Goal: Information Seeking & Learning: Understand process/instructions

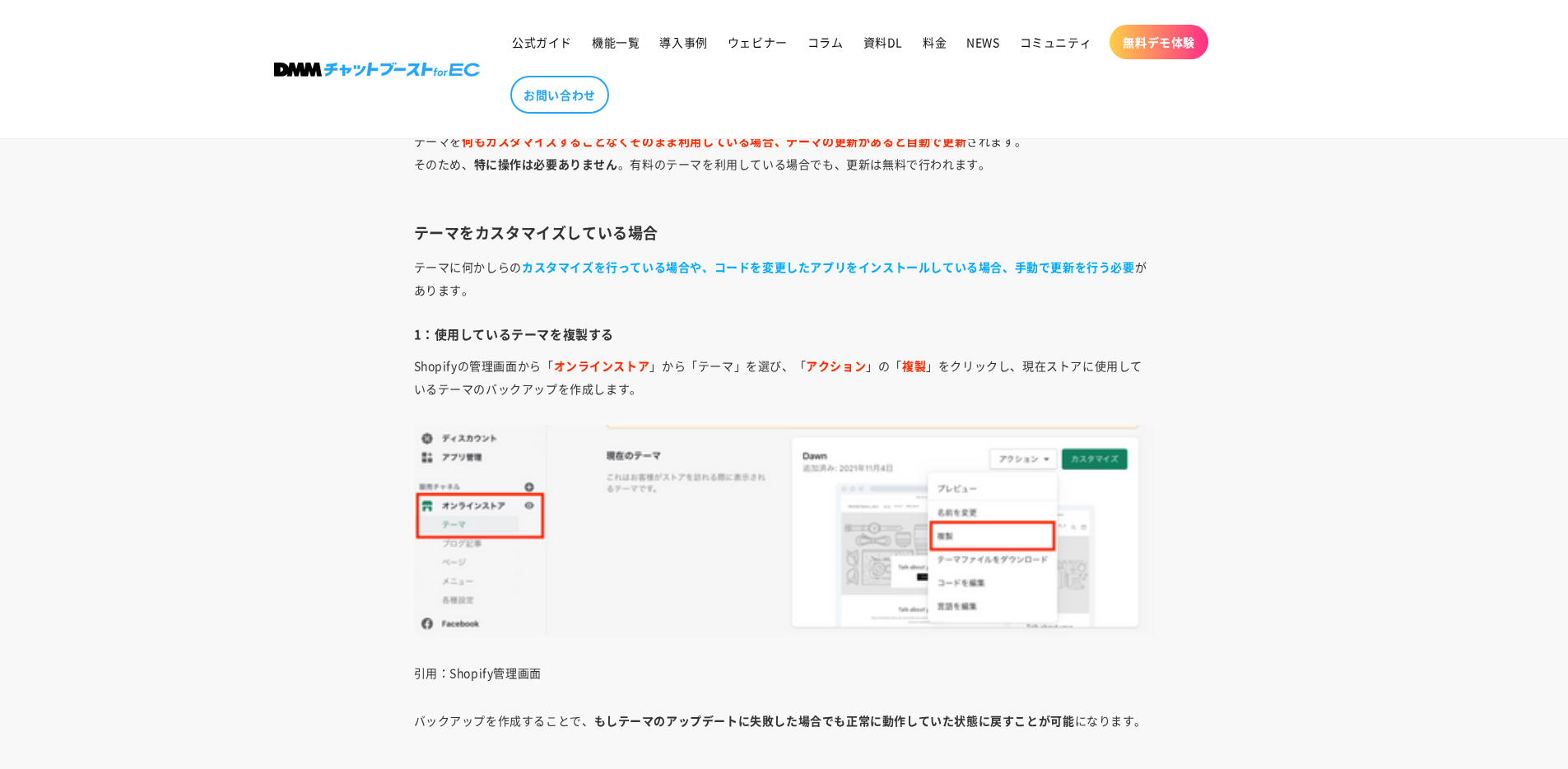
scroll to position [6520, 0]
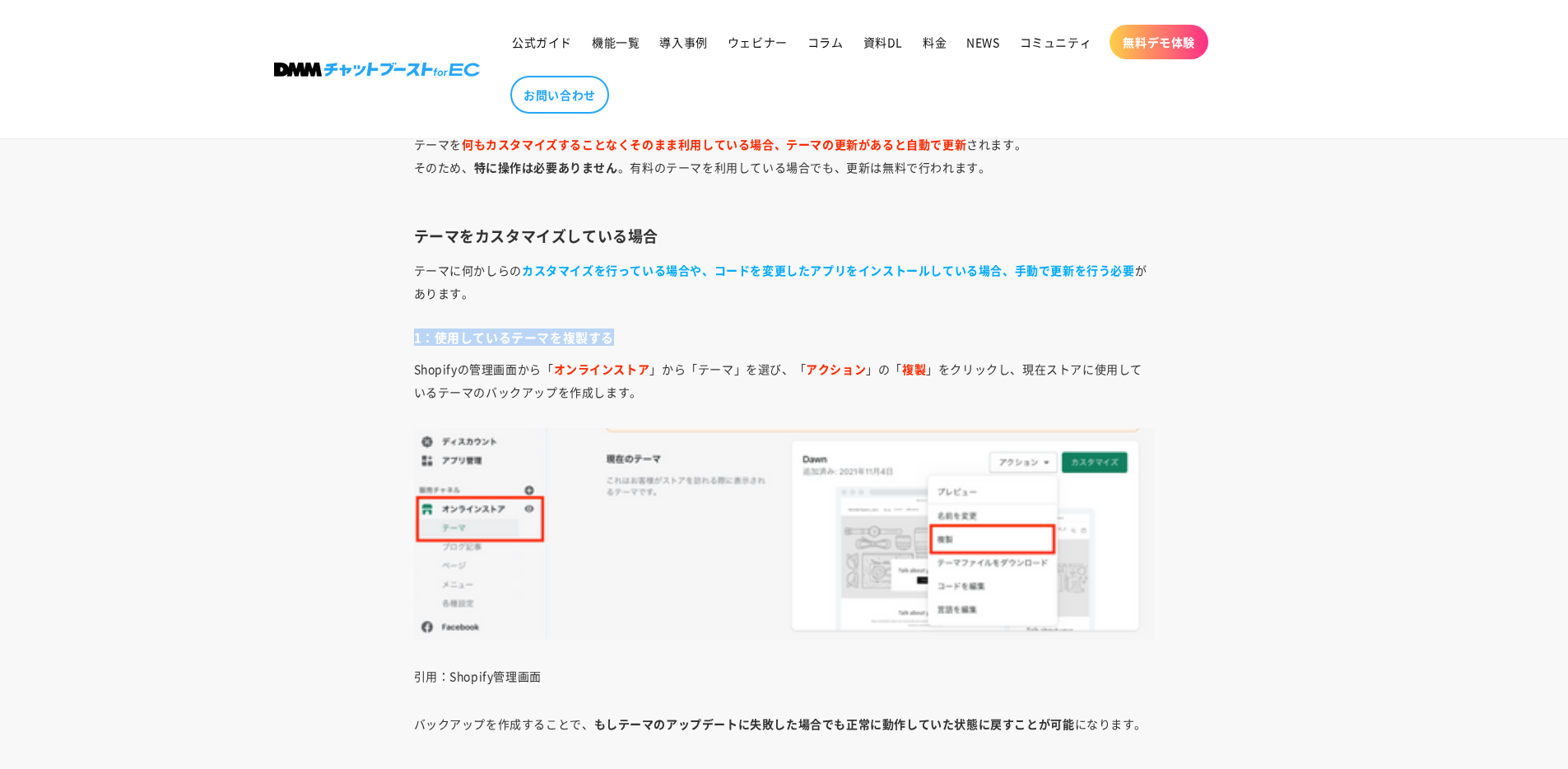
drag, startPoint x: 415, startPoint y: 337, endPoint x: 693, endPoint y: 342, distance: 278.0
click at [693, 342] on h4 "1：使用しているテーマを複製する" at bounding box center [784, 337] width 741 height 17
copy h4 "1：使用しているテーマを複製する"
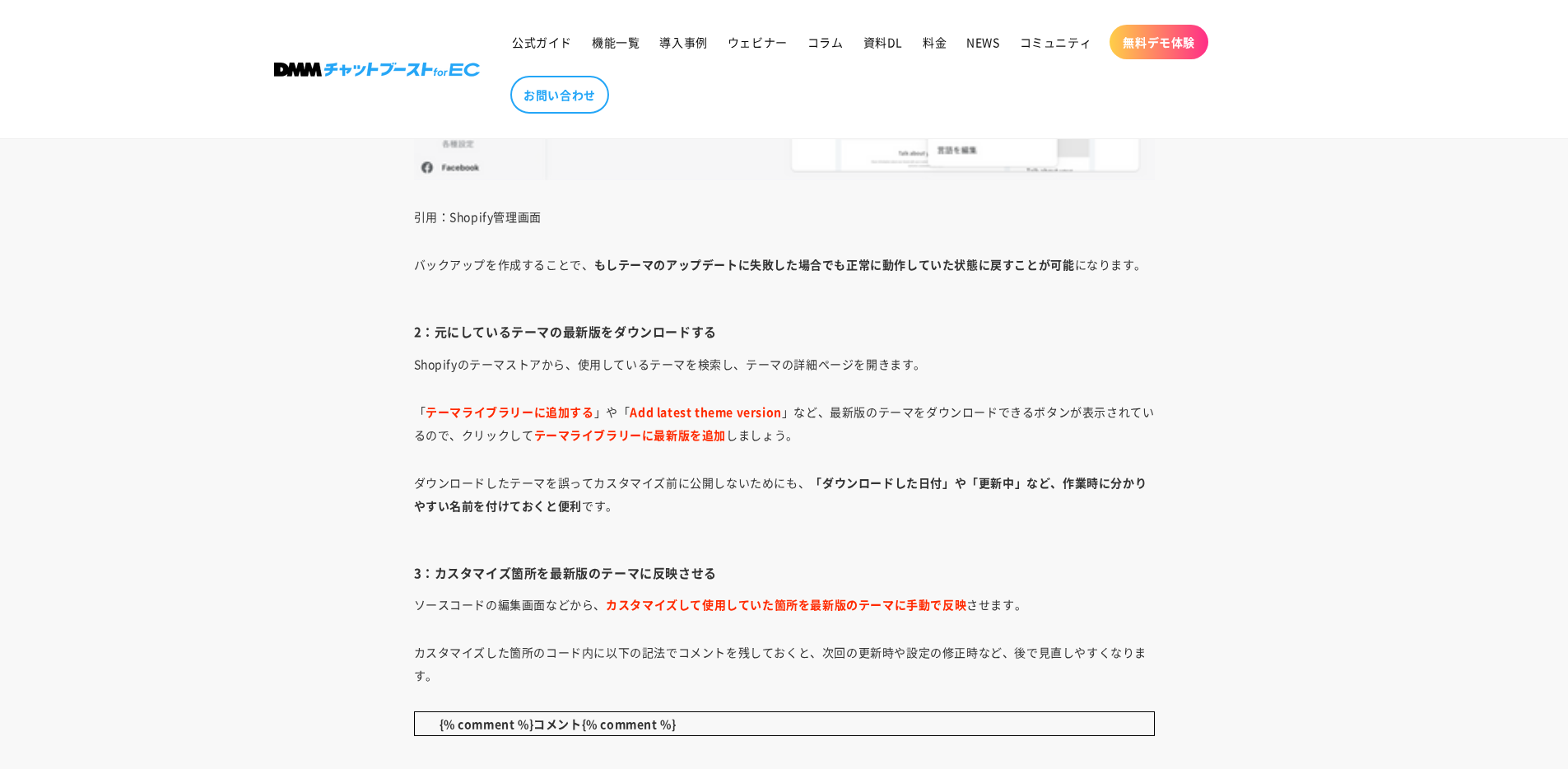
scroll to position [7003, 0]
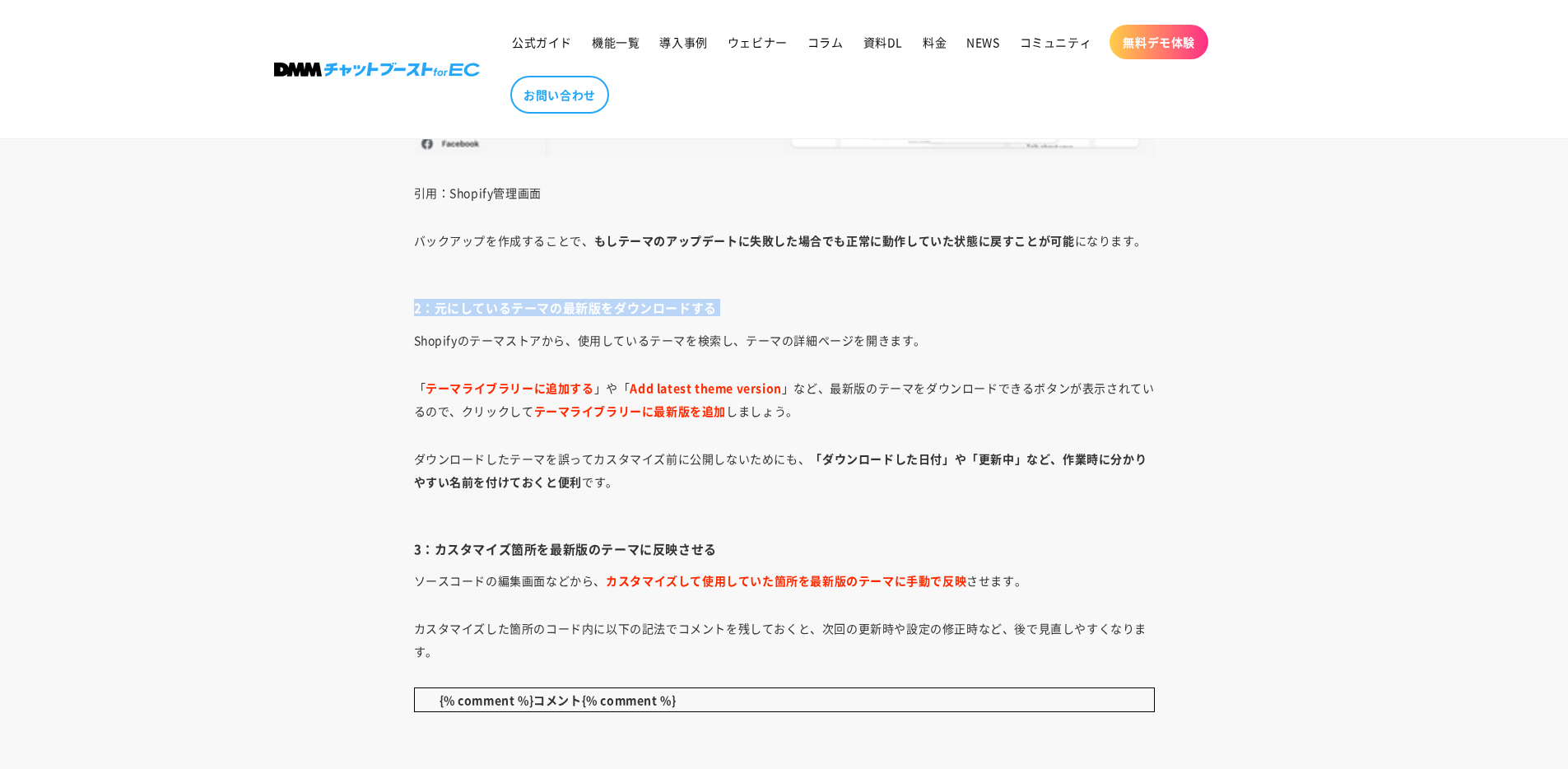
drag, startPoint x: 398, startPoint y: 305, endPoint x: 794, endPoint y: 317, distance: 396.2
copy div "2：元にしているテーマの最新版をダウンロードする"
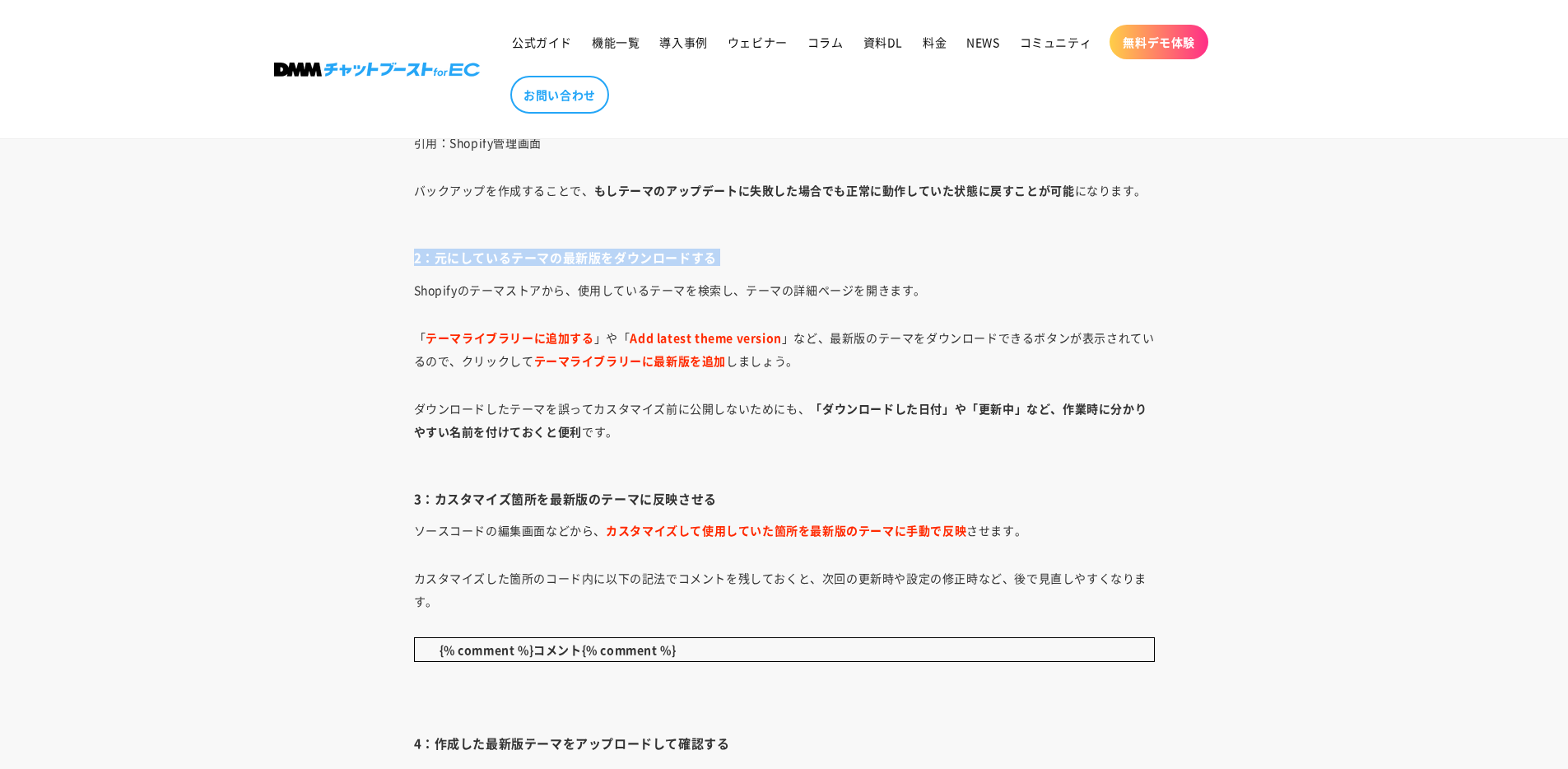
scroll to position [7302, 0]
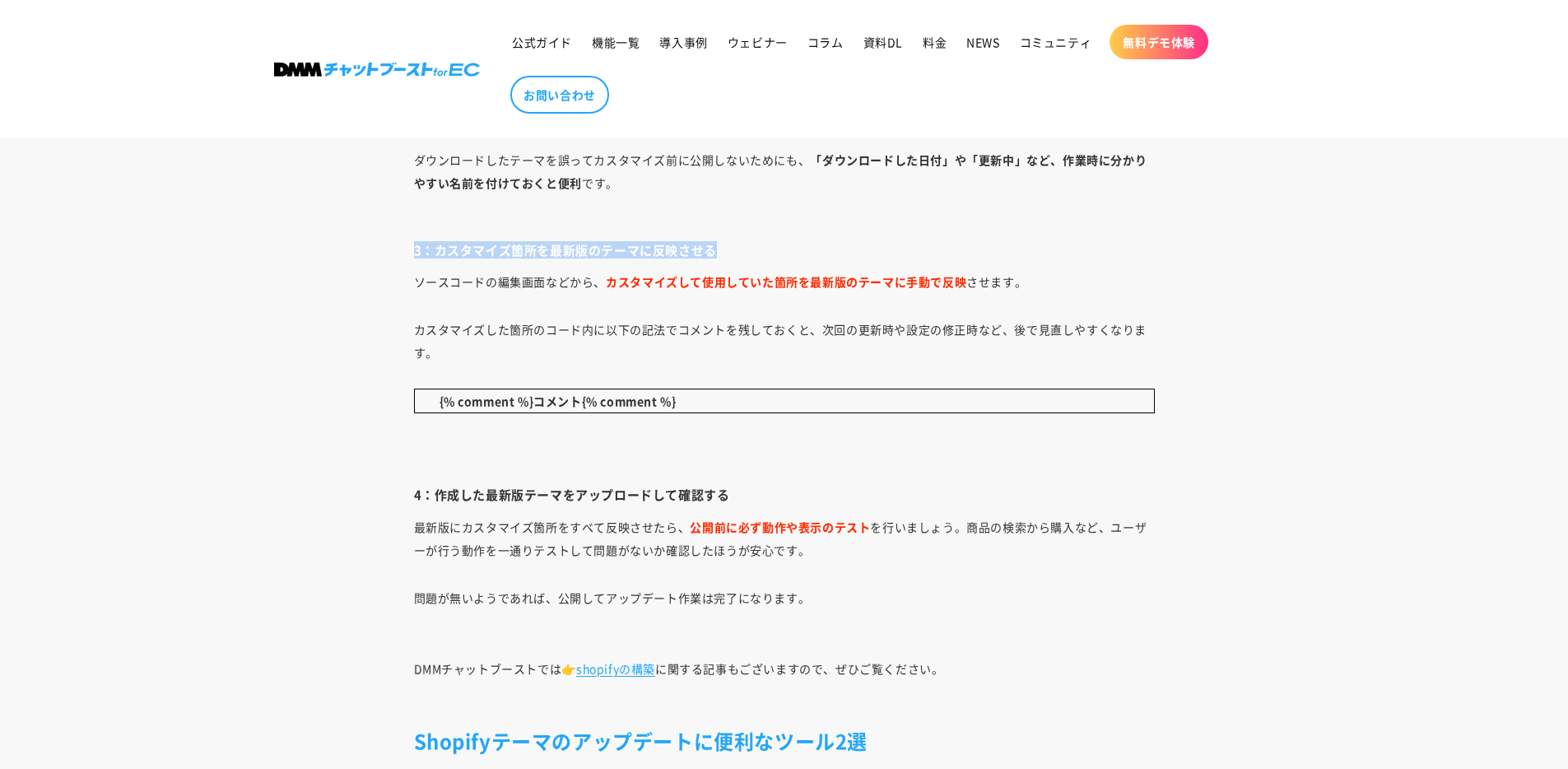
drag, startPoint x: 412, startPoint y: 250, endPoint x: 756, endPoint y: 252, distance: 344.0
copy h4 "3：カスタマイズ箇所を最新版のテーマに反映させる"
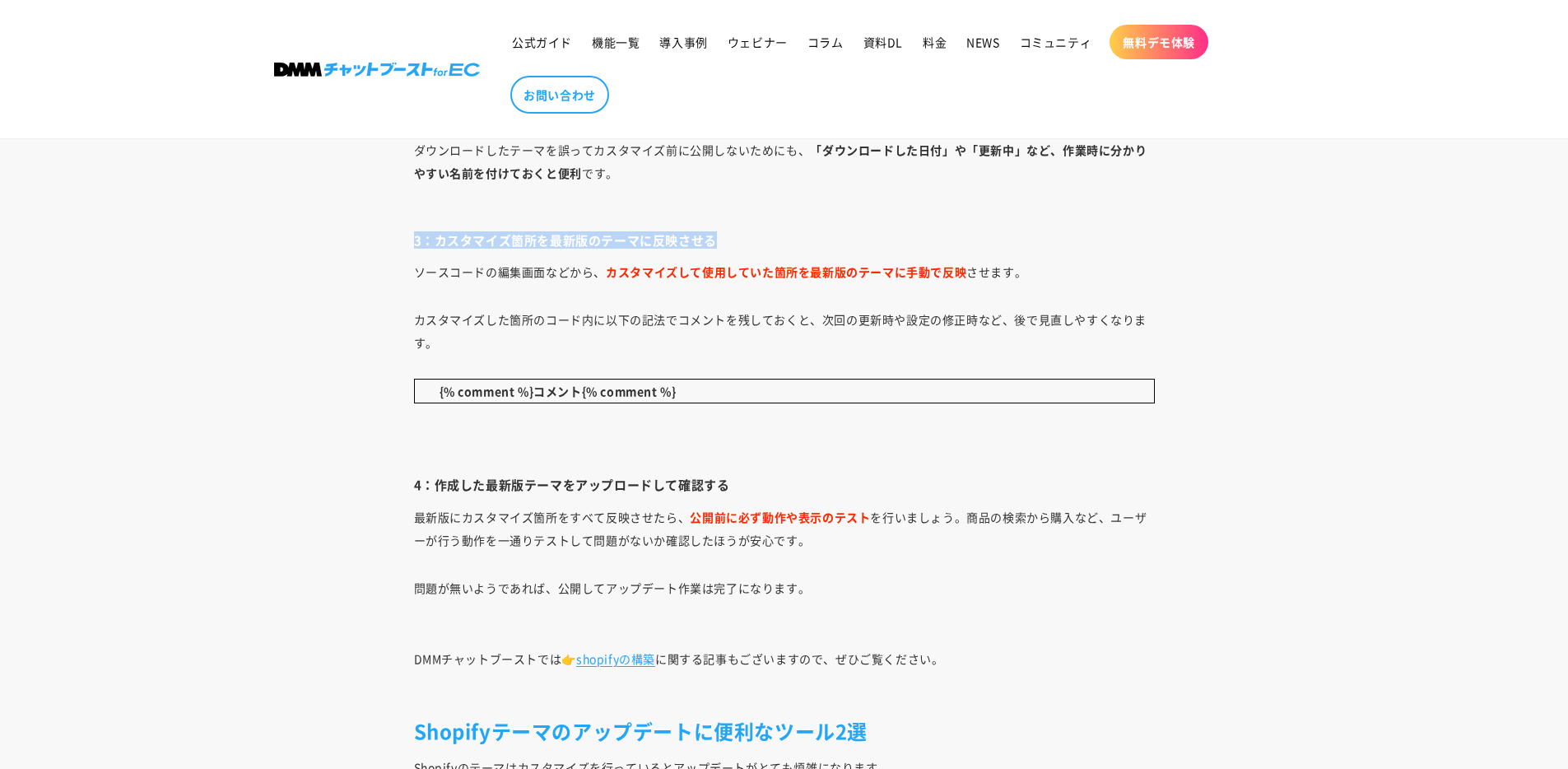
scroll to position [7565, 0]
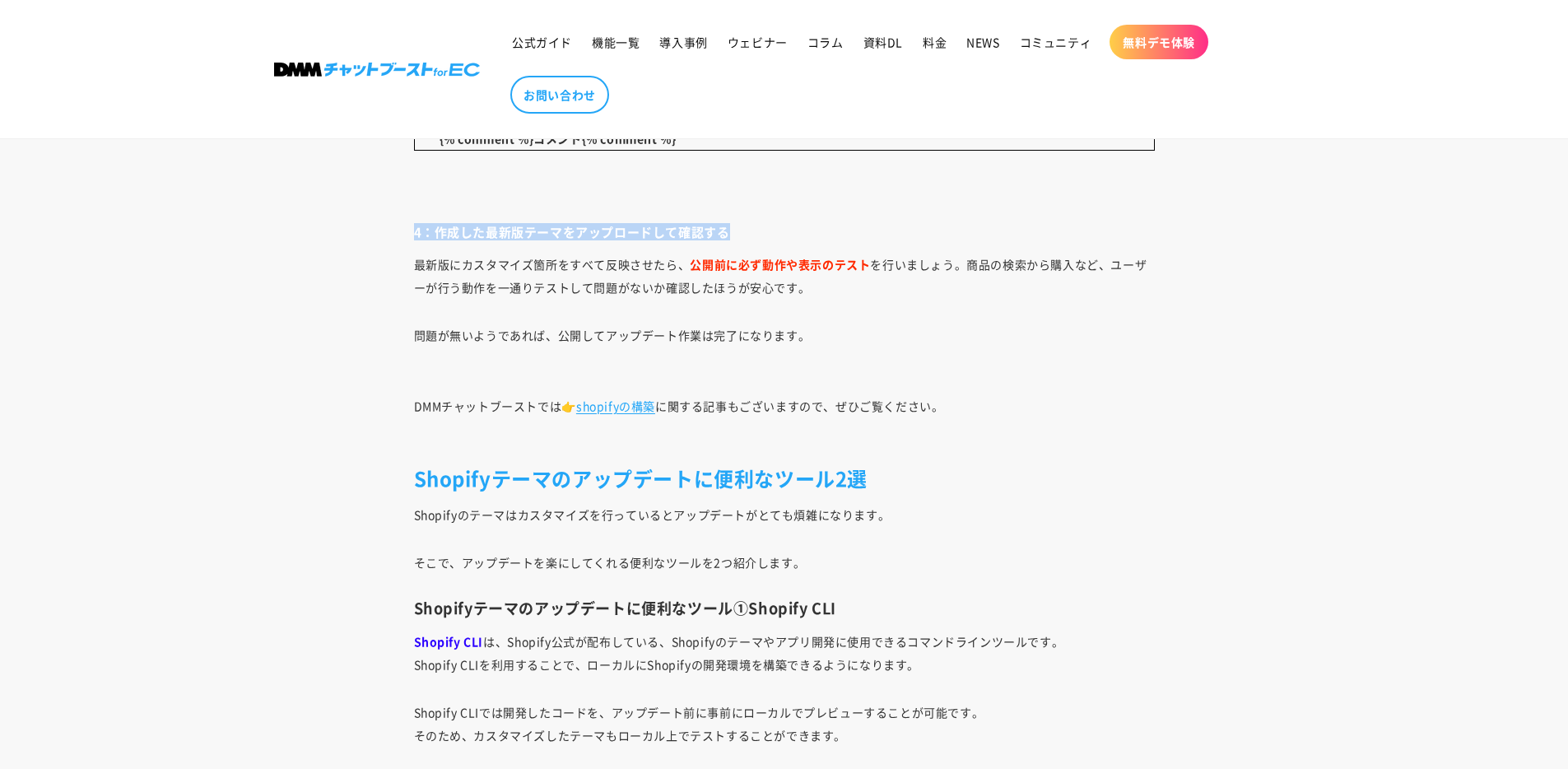
drag, startPoint x: 401, startPoint y: 225, endPoint x: 742, endPoint y: 232, distance: 341.1
copy h4 "4：作成した最新版テーマをアップロードして確認する"
